Goal: Find specific page/section

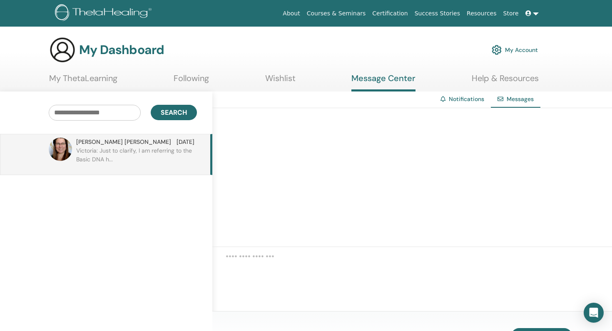
scroll to position [58, 0]
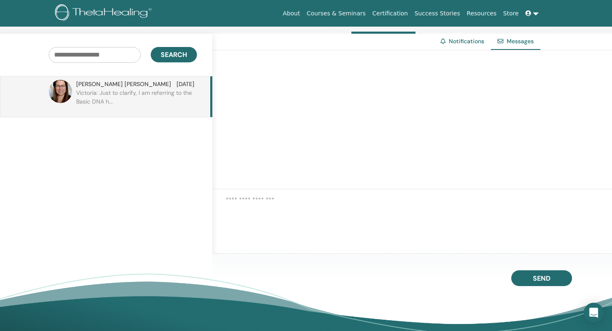
click at [334, 10] on link "Courses & Seminars" at bounding box center [336, 13] width 66 height 15
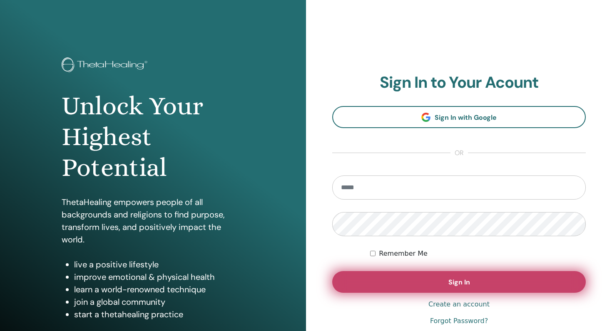
type input "**********"
click at [378, 284] on button "Sign In" at bounding box center [458, 282] width 253 height 22
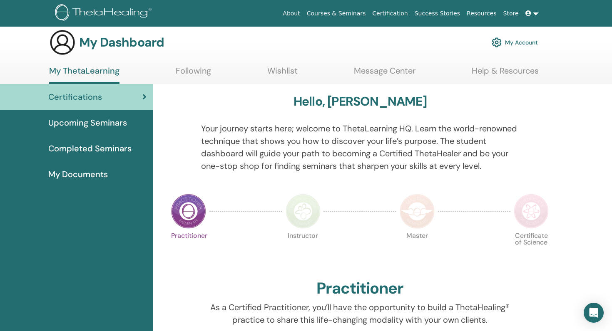
scroll to position [1, 0]
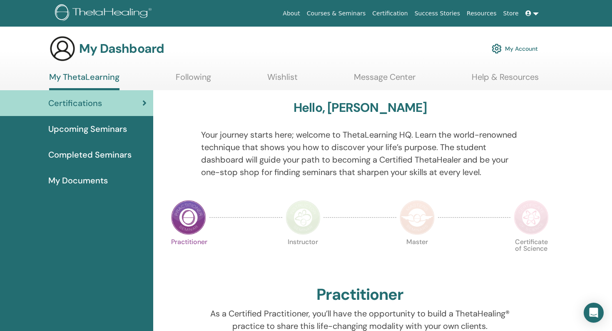
click at [96, 176] on span "My Documents" at bounding box center [78, 180] width 60 height 12
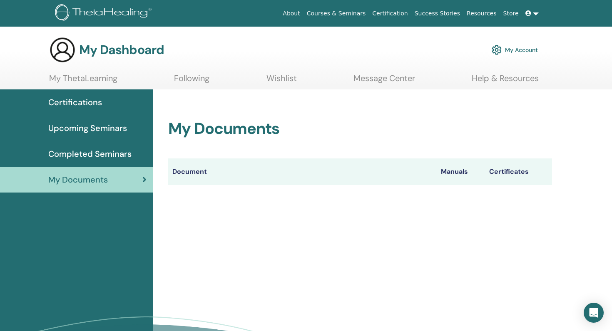
click at [98, 153] on span "Completed Seminars" at bounding box center [89, 154] width 83 height 12
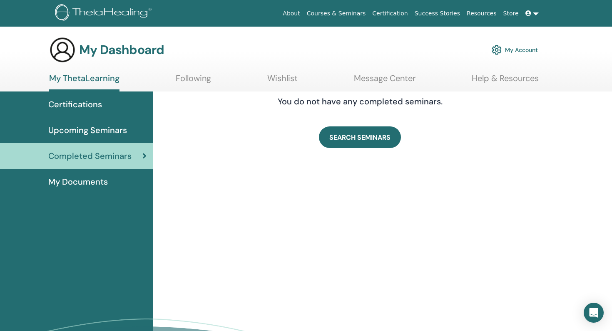
click at [303, 10] on link "About" at bounding box center [291, 13] width 24 height 15
